Goal: Task Accomplishment & Management: Use online tool/utility

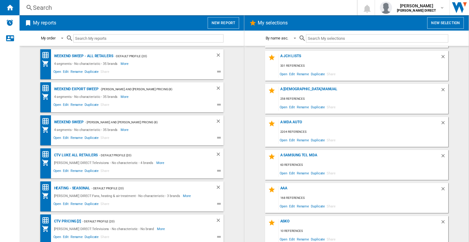
scroll to position [61, 0]
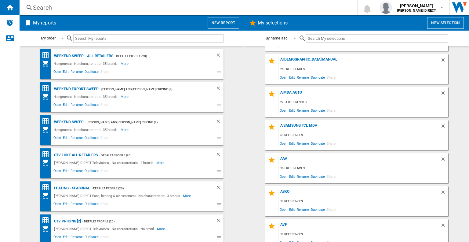
click at [289, 142] on span "Edit" at bounding box center [292, 143] width 8 height 8
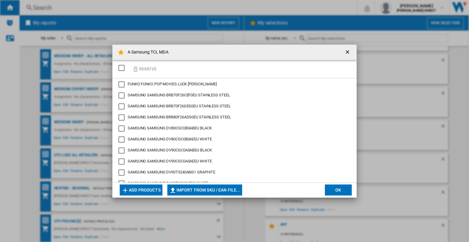
click at [120, 67] on div "SELECTIONS.EDITION_POPUP.SELECT_DESELECT" at bounding box center [122, 68] width 6 height 6
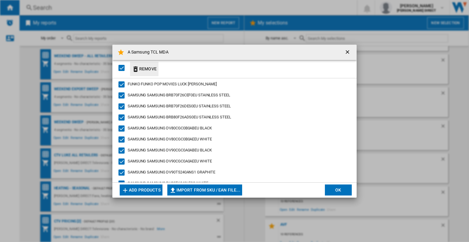
click at [145, 69] on button "Remove" at bounding box center [144, 69] width 28 height 14
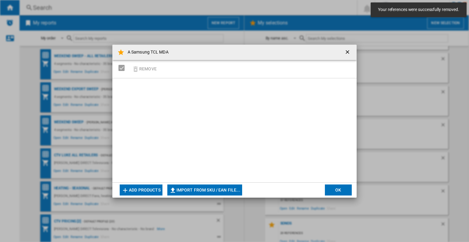
scroll to position [266, 0]
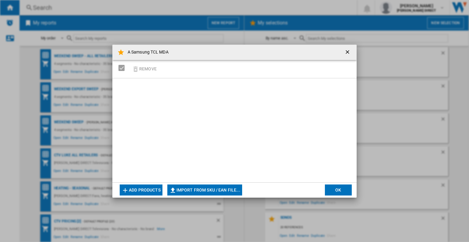
click at [214, 188] on button "Import from SKU / EAN file..." at bounding box center [204, 189] width 75 height 11
type input "**********"
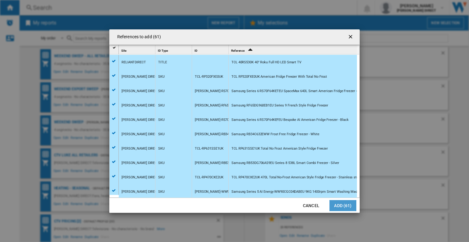
click at [338, 205] on button "Add (61)" at bounding box center [343, 205] width 27 height 11
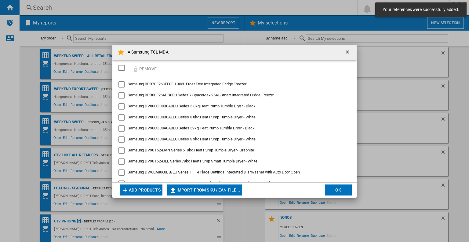
click at [339, 188] on button "OK" at bounding box center [338, 189] width 27 height 11
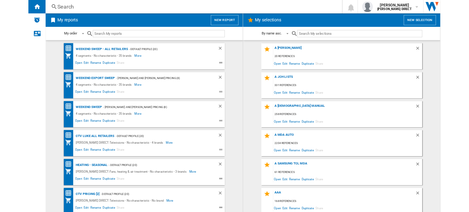
scroll to position [122, 0]
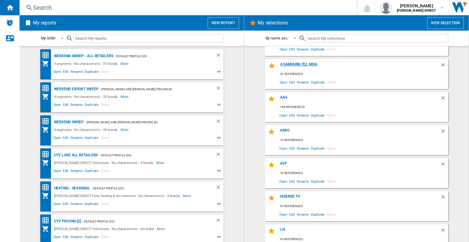
click at [304, 63] on div "A Samsung TCL MDA" at bounding box center [360, 66] width 162 height 8
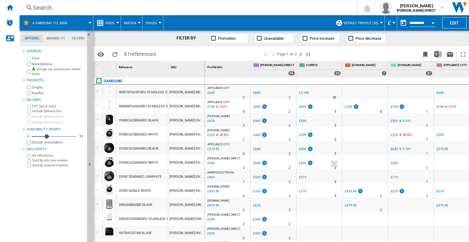
click at [129, 20] on button "Matrix" at bounding box center [131, 22] width 15 height 15
click at [138, 51] on span "Ranking" at bounding box center [134, 52] width 16 height 5
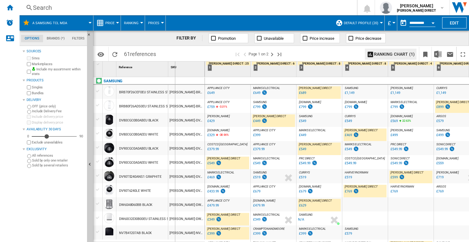
drag, startPoint x: 168, startPoint y: 70, endPoint x: 176, endPoint y: 71, distance: 8.4
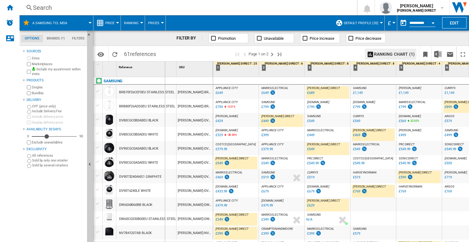
drag, startPoint x: 176, startPoint y: 71, endPoint x: 165, endPoint y: 71, distance: 11.3
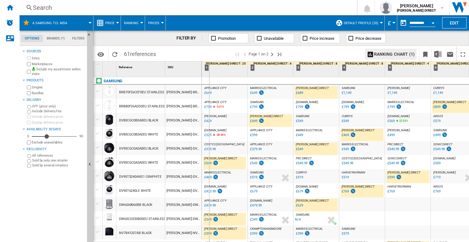
drag, startPoint x: 201, startPoint y: 72, endPoint x: 209, endPoint y: 73, distance: 8.3
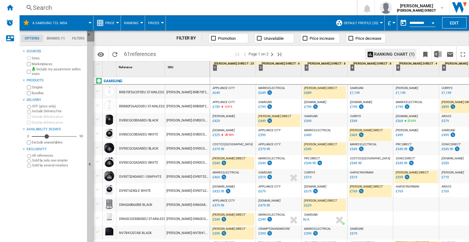
click at [89, 41] on button "Hide" at bounding box center [90, 36] width 7 height 11
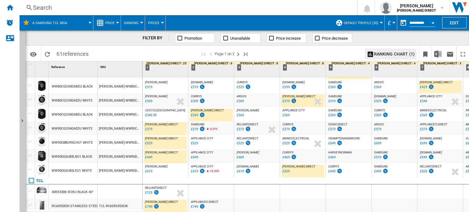
scroll to position [584, 0]
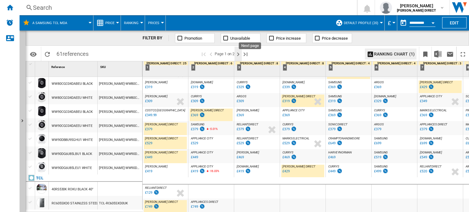
click at [238, 55] on ng-md-icon "Next page" at bounding box center [238, 54] width 7 height 7
